Goal: Information Seeking & Learning: Learn about a topic

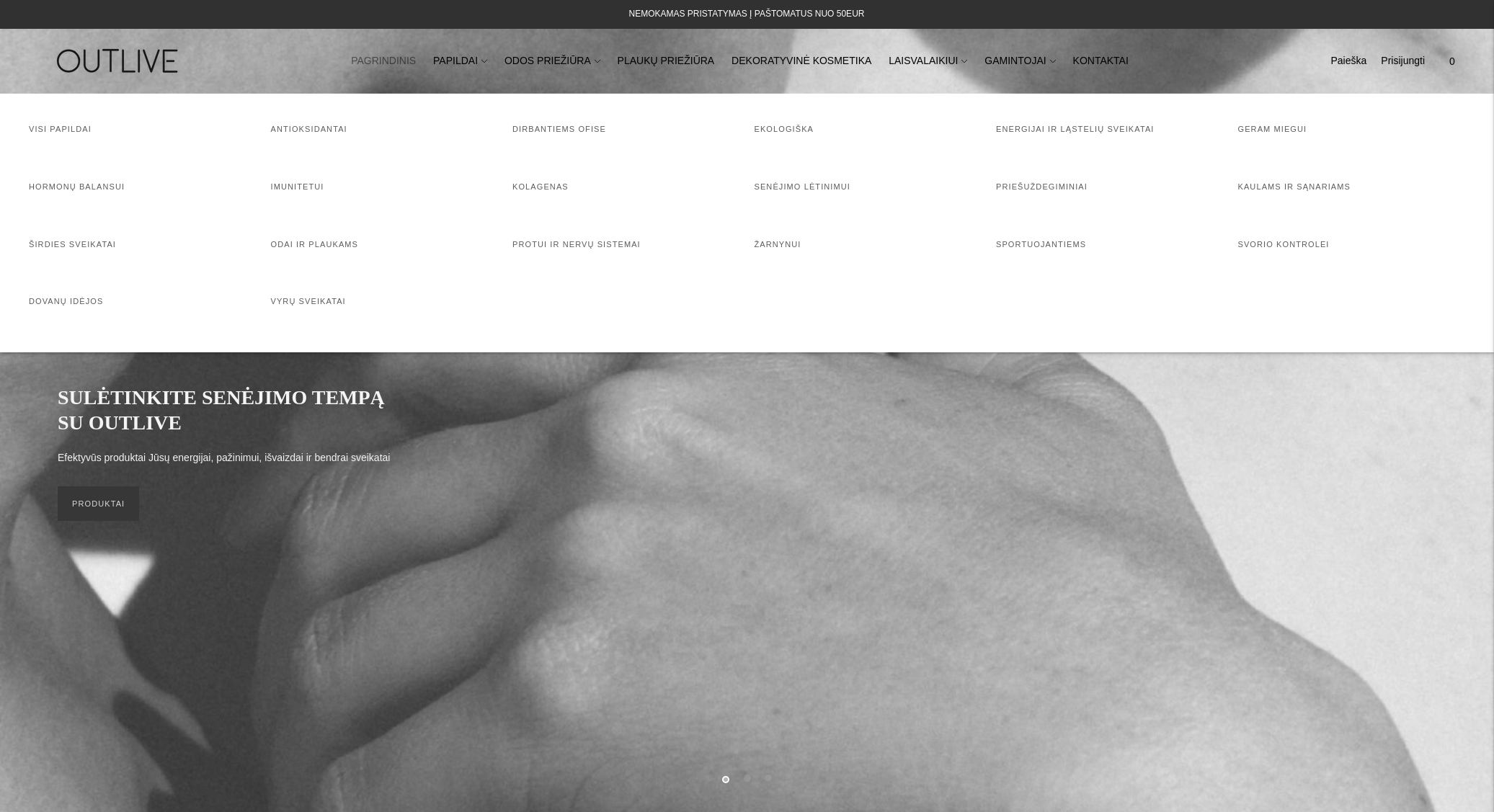
click at [472, 60] on link "PAPILDAI" at bounding box center [460, 61] width 54 height 32
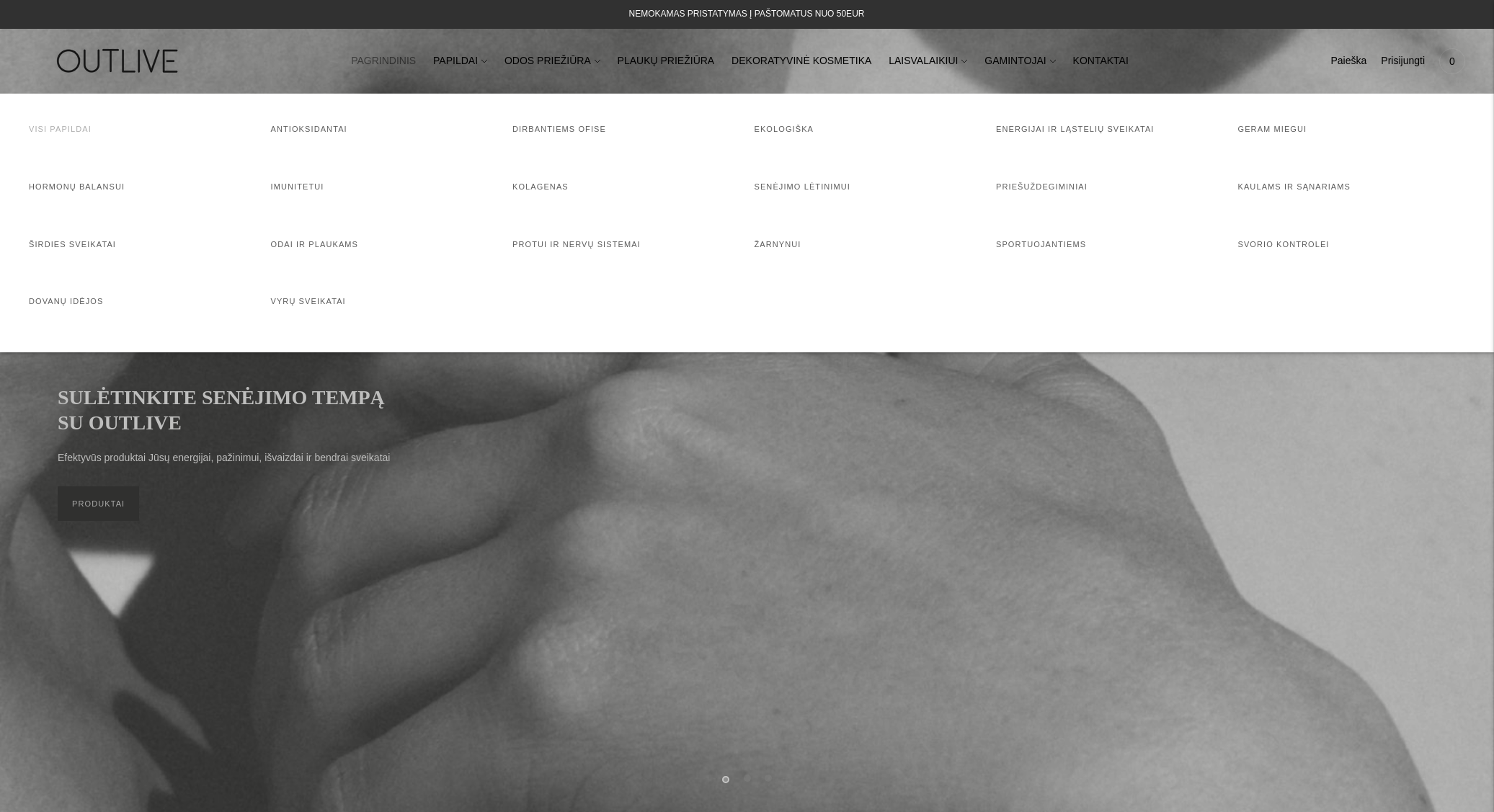
click at [67, 131] on link "Visi papildai" at bounding box center [60, 129] width 62 height 9
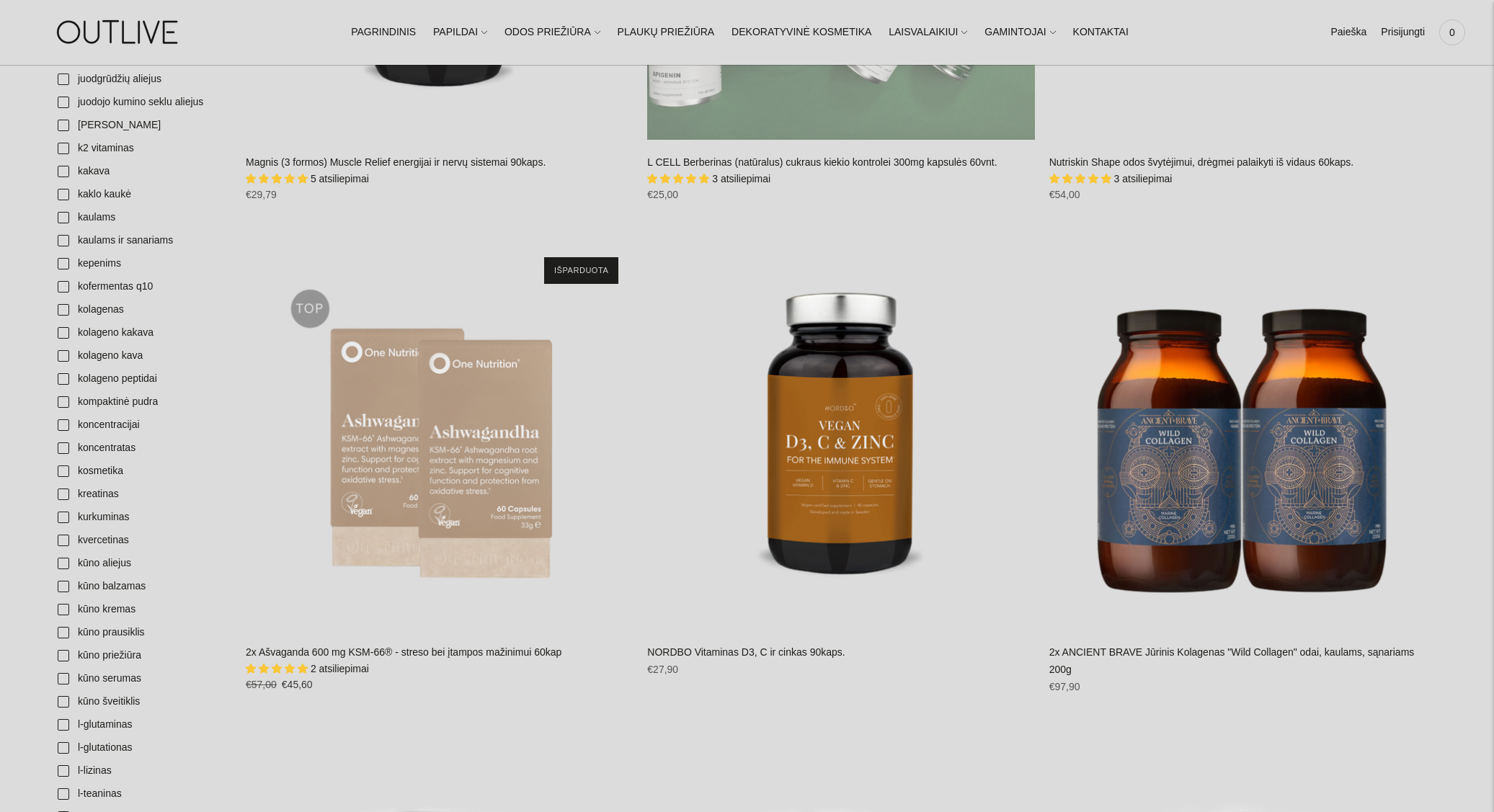
scroll to position [2031, 0]
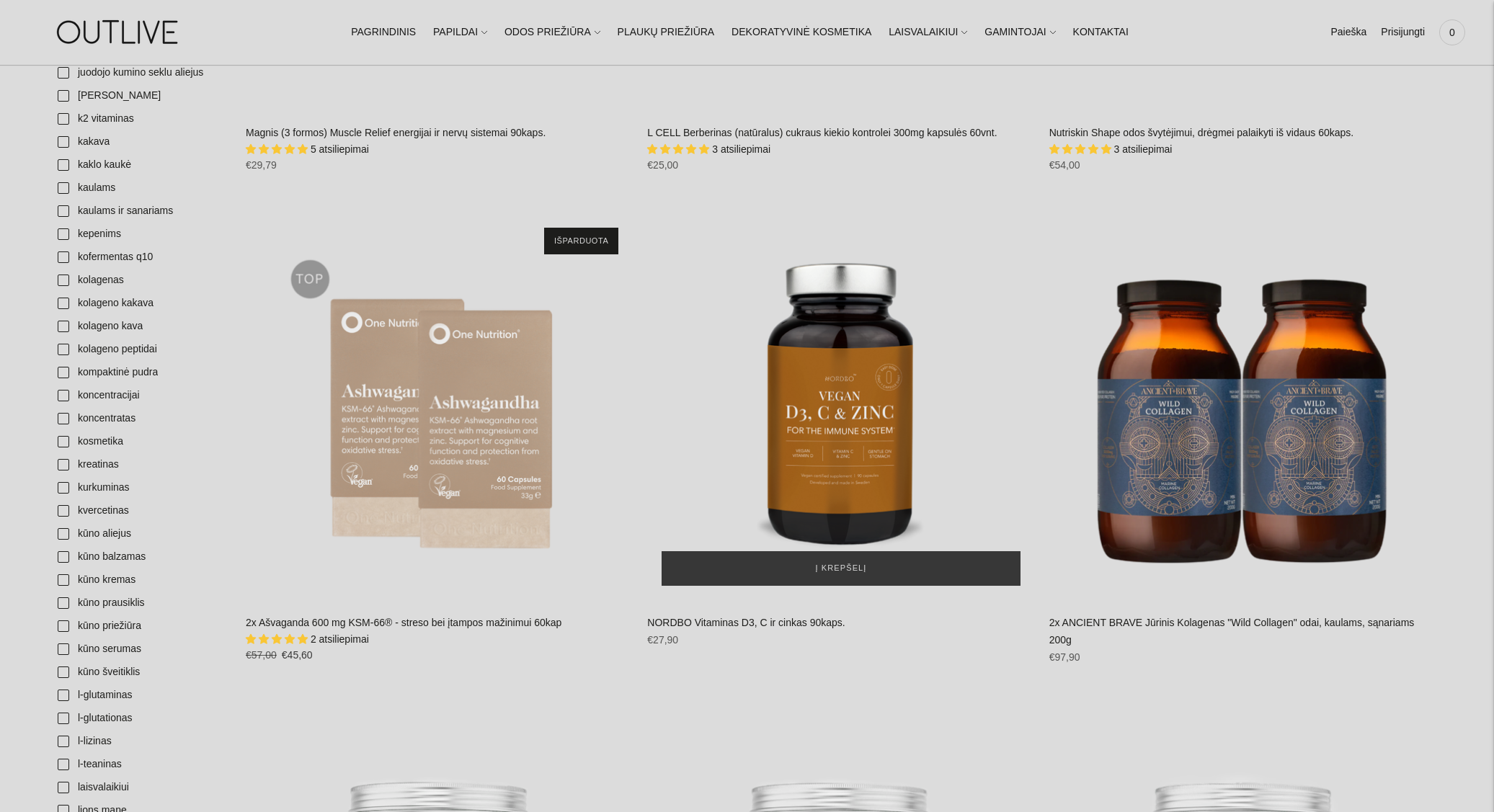
click at [884, 507] on img "NORDBO Vitaminas D3, C ir cinkas 90kaps.\a" at bounding box center [841, 407] width 387 height 387
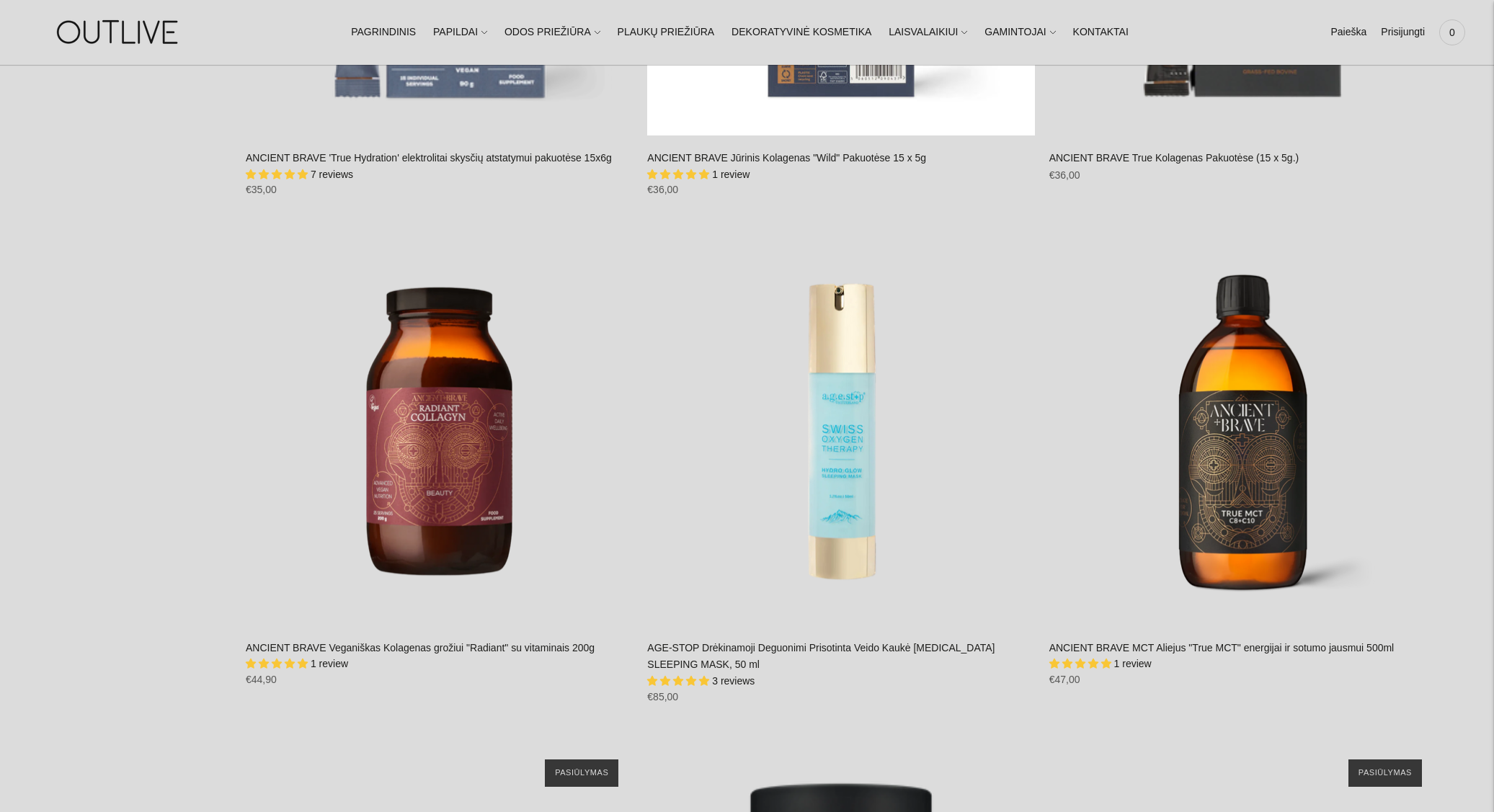
scroll to position [10454, 0]
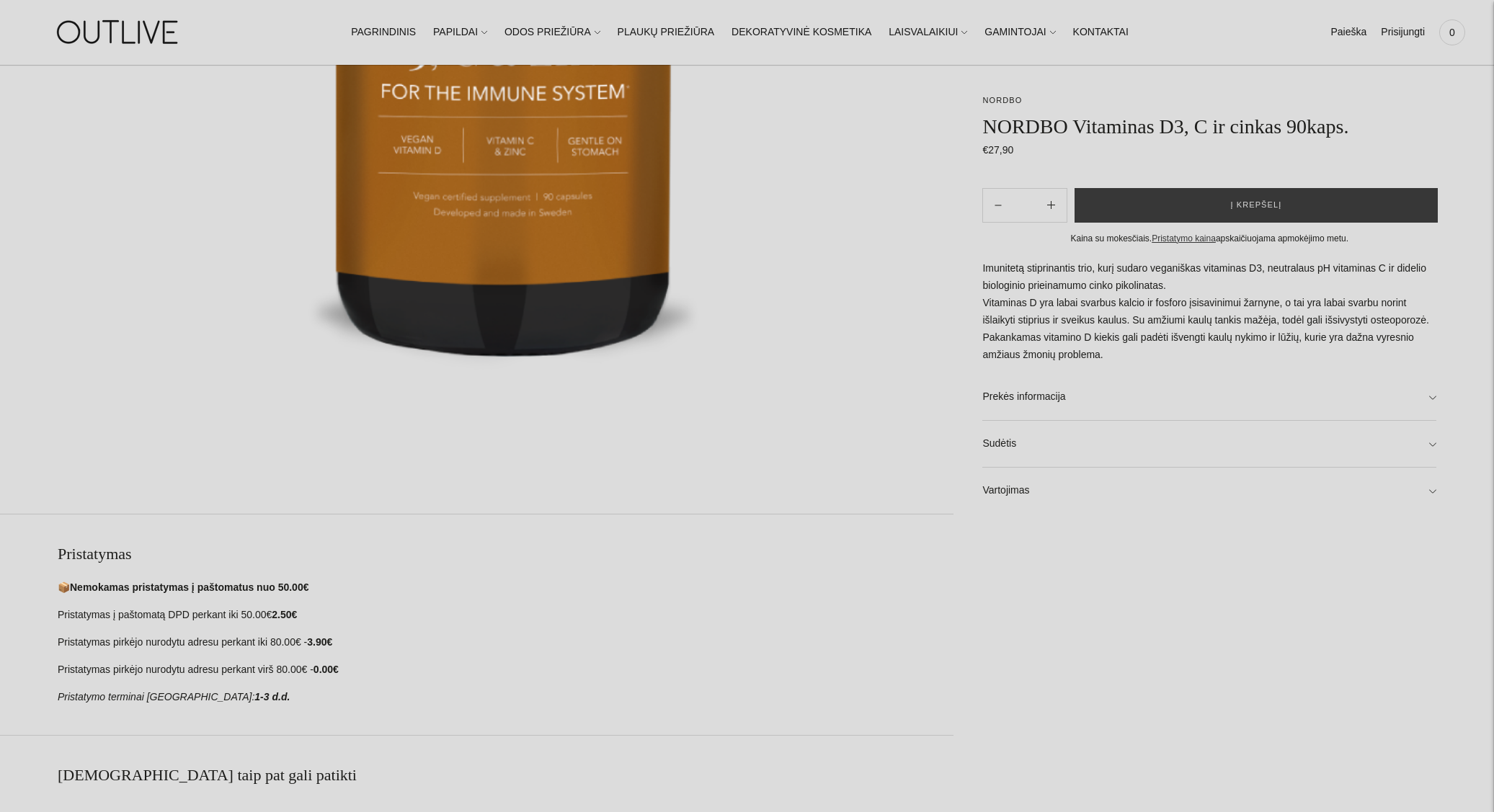
scroll to position [160, 0]
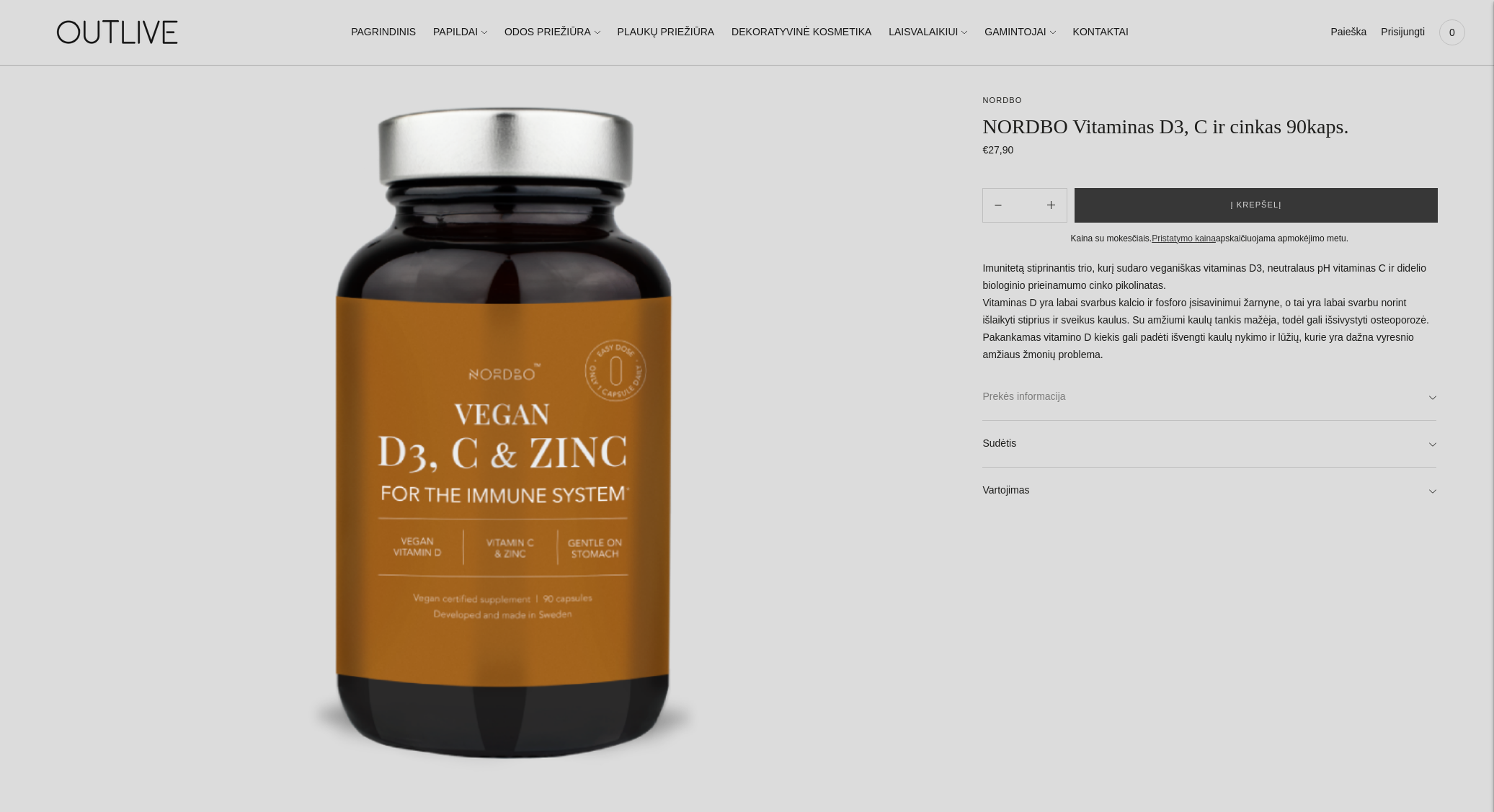
click at [1038, 399] on link "Prekės informacija" at bounding box center [1208, 397] width 454 height 46
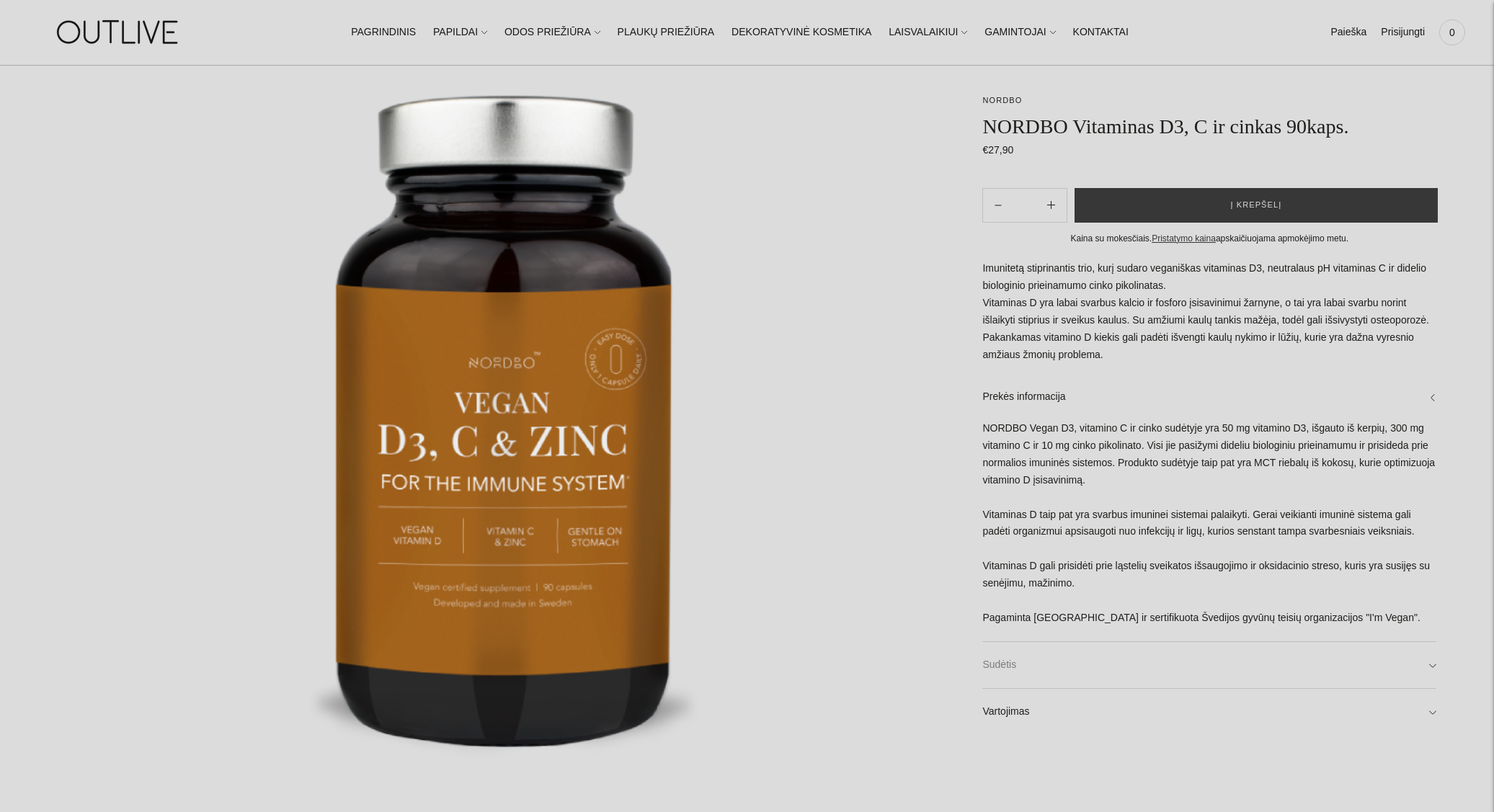
click at [1007, 656] on link "Sudėtis" at bounding box center [1208, 665] width 454 height 46
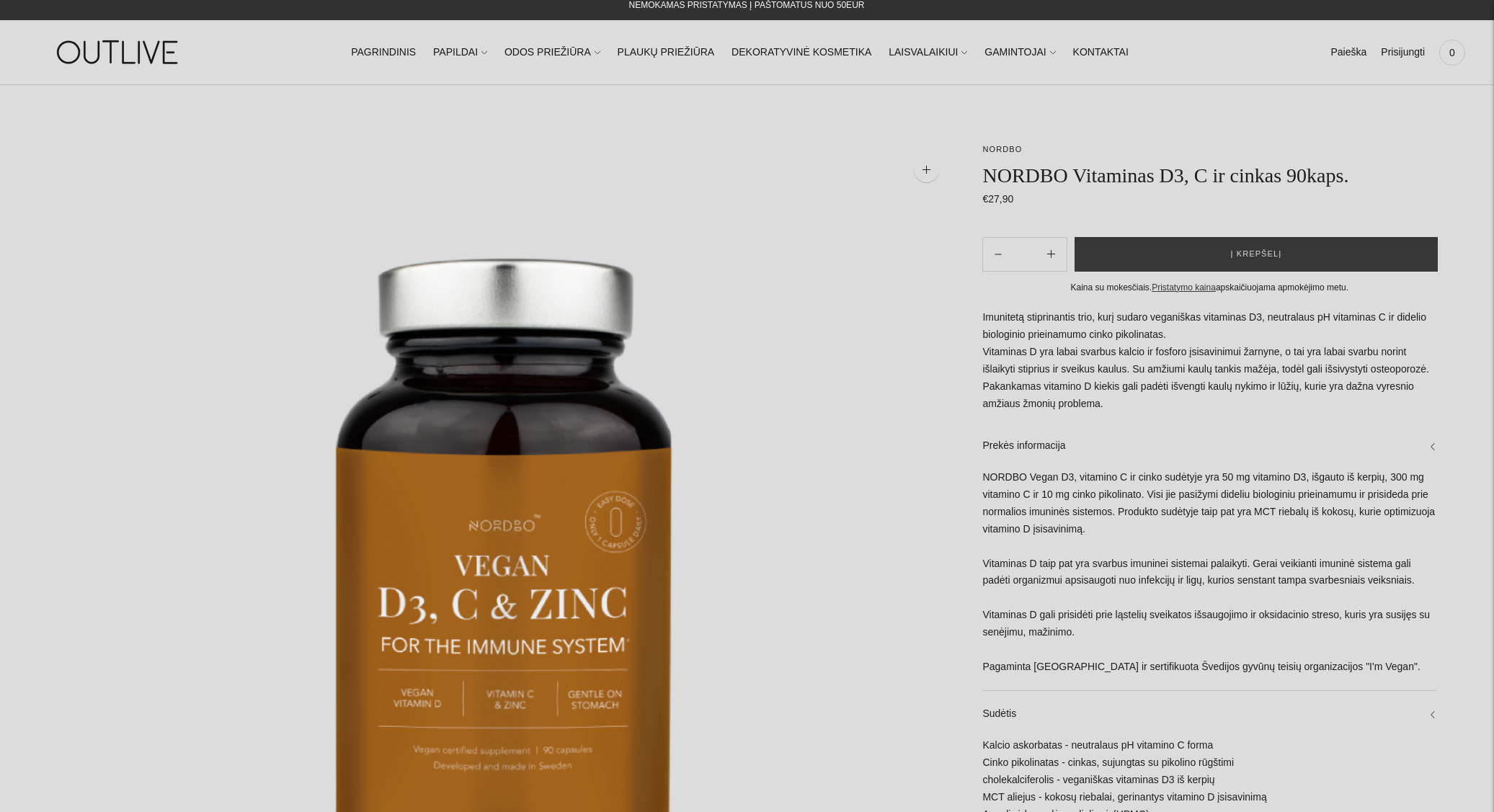
scroll to position [0, 0]
